Goal: Task Accomplishment & Management: Complete application form

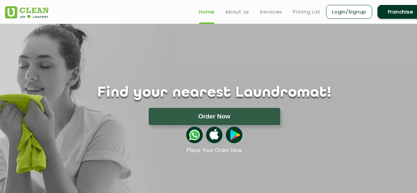
click at [392, 10] on link "Franchise" at bounding box center [400, 12] width 46 height 14
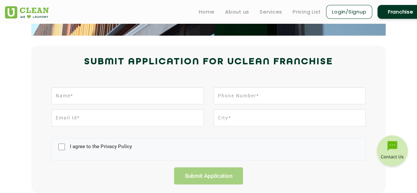
scroll to position [124, 0]
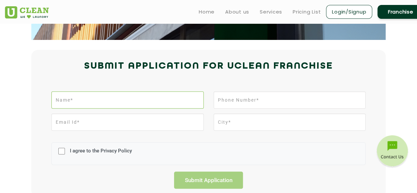
click at [148, 101] on input "text" at bounding box center [127, 99] width 152 height 17
type input "Vrrusali Dudiyaa"
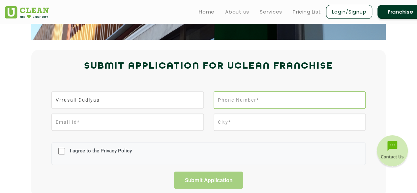
click at [222, 100] on input "tel" at bounding box center [290, 99] width 152 height 17
type input "9822211165"
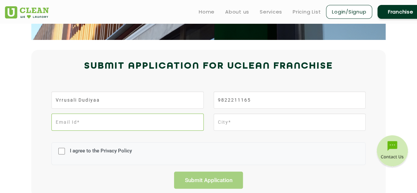
click at [131, 119] on input "email" at bounding box center [127, 121] width 152 height 17
type input "[EMAIL_ADDRESS][DOMAIN_NAME]"
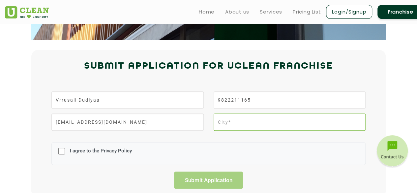
click at [257, 123] on input "text" at bounding box center [290, 121] width 152 height 17
type input "Gadhinglaj"
click at [59, 151] on input "I agree to the Privacy Policy" at bounding box center [61, 150] width 7 height 17
checkbox input "true"
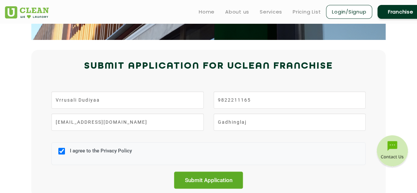
click at [192, 179] on input "Submit Application" at bounding box center [208, 179] width 69 height 17
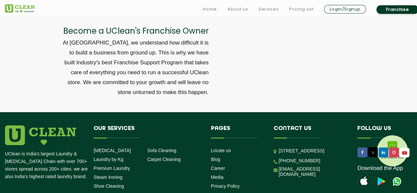
scroll to position [2235, 0]
